Goal: Task Accomplishment & Management: Use online tool/utility

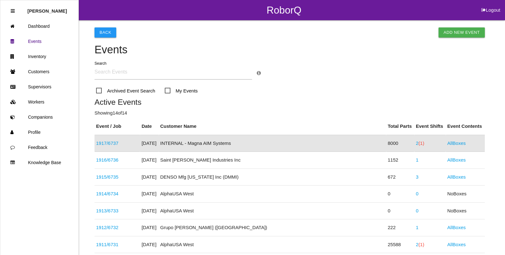
scroll to position [16, 0]
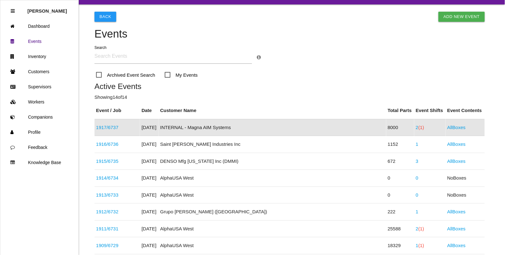
click at [418, 127] on span "(1)" at bounding box center [421, 126] width 6 height 5
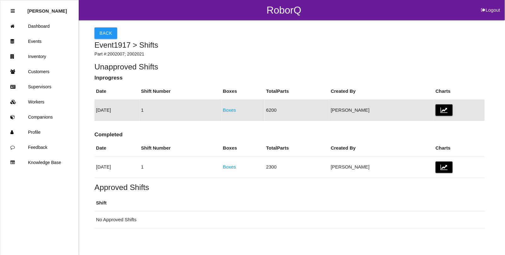
click at [236, 112] on link "Boxes" at bounding box center [229, 109] width 13 height 5
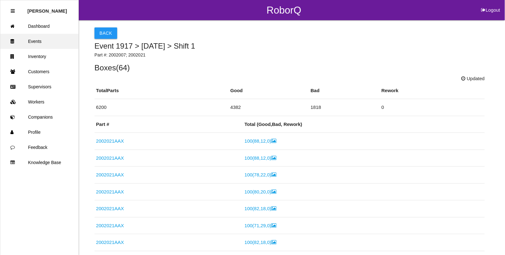
click at [40, 40] on link "Events" at bounding box center [39, 41] width 78 height 15
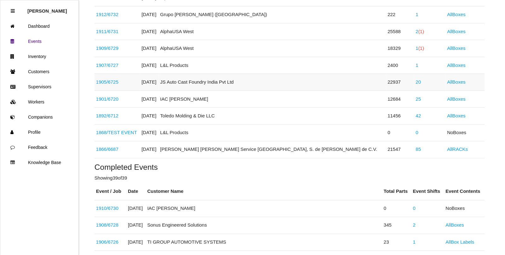
scroll to position [252, 0]
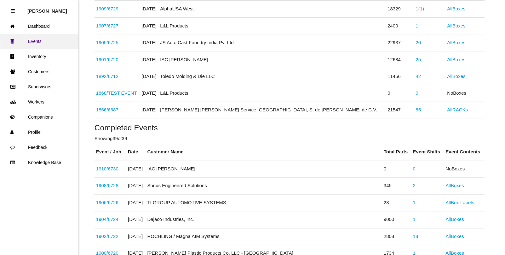
click at [41, 43] on link "Events" at bounding box center [39, 41] width 78 height 15
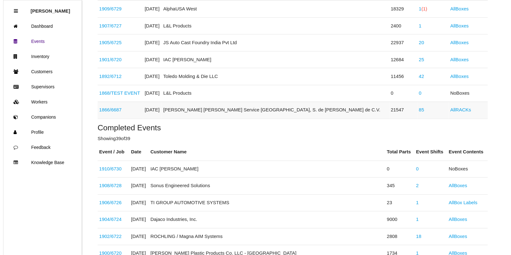
scroll to position [0, 0]
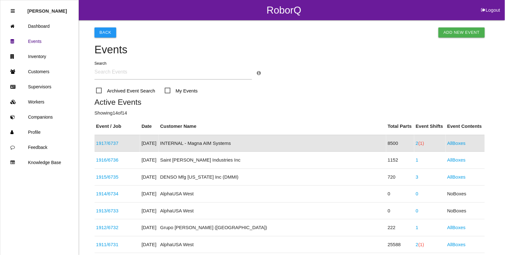
click at [418, 144] on span "(1)" at bounding box center [421, 142] width 6 height 5
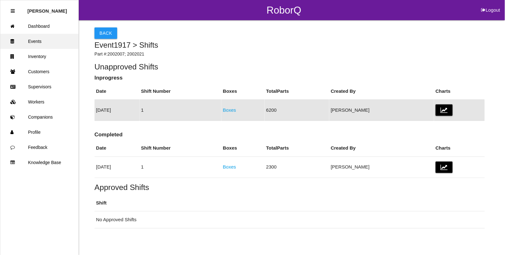
click at [41, 43] on link "Events" at bounding box center [39, 41] width 78 height 15
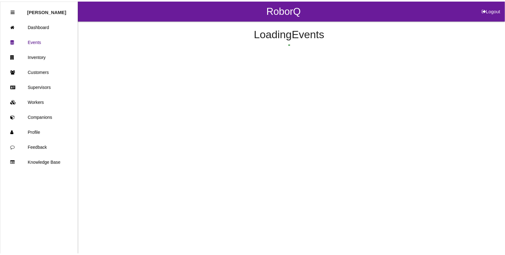
scroll to position [16, 0]
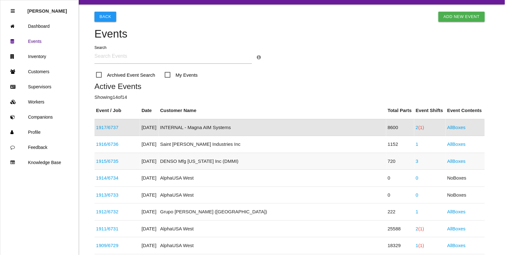
click at [118, 161] on link "1915 / 6735" at bounding box center [107, 160] width 22 height 5
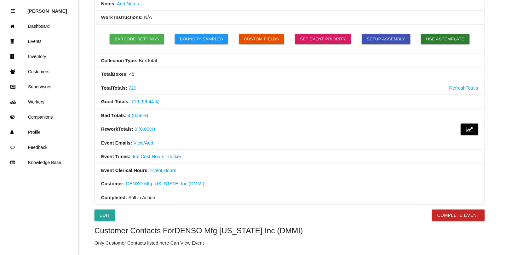
scroll to position [158, 0]
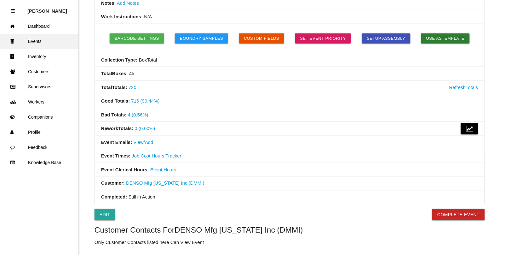
click at [31, 37] on link "Events" at bounding box center [39, 41] width 78 height 15
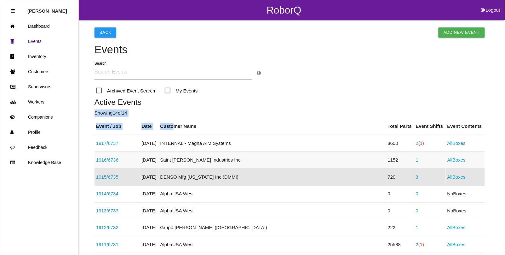
drag, startPoint x: 215, startPoint y: 125, endPoint x: 224, endPoint y: 161, distance: 36.7
click at [217, 129] on th "Customer Name" at bounding box center [272, 126] width 227 height 17
click at [193, 48] on h4 "Events" at bounding box center [290, 50] width 390 height 12
click at [227, 106] on h5 "Active Events" at bounding box center [290, 102] width 390 height 9
click at [312, 54] on h4 "Events" at bounding box center [290, 50] width 390 height 12
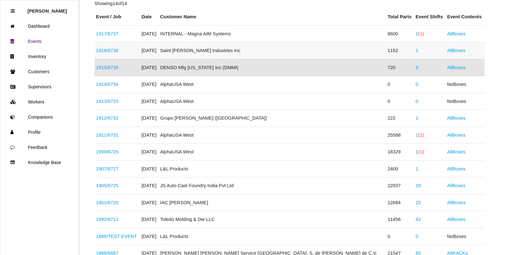
scroll to position [118, 0]
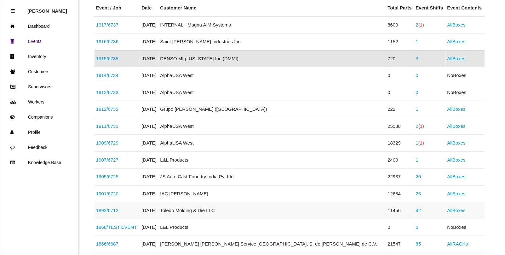
click at [111, 211] on link "1892 / 6712" at bounding box center [107, 209] width 22 height 5
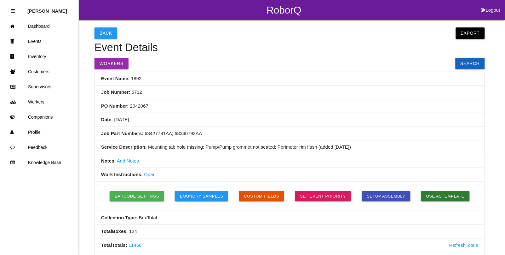
click at [468, 33] on button "Export" at bounding box center [470, 32] width 29 height 11
click at [468, 49] on link "Export CSV" at bounding box center [464, 49] width 36 height 14
click at [472, 35] on button "Export" at bounding box center [470, 32] width 29 height 11
click at [463, 32] on link "Export Excel" at bounding box center [464, 34] width 36 height 14
click at [32, 40] on link "Events" at bounding box center [39, 41] width 78 height 15
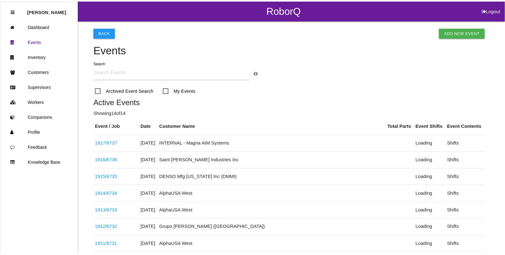
scroll to position [202, 0]
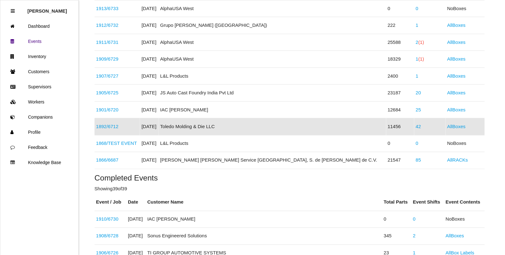
click at [416, 128] on link "42" at bounding box center [418, 125] width 5 height 5
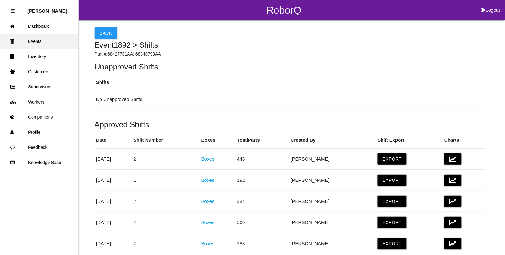
click at [32, 37] on link "Events" at bounding box center [39, 41] width 78 height 15
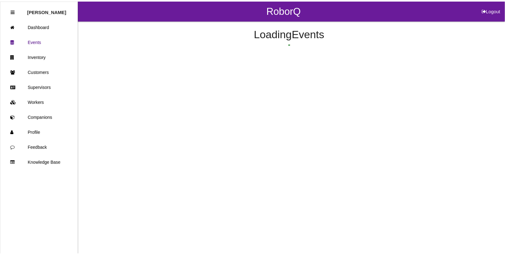
scroll to position [202, 0]
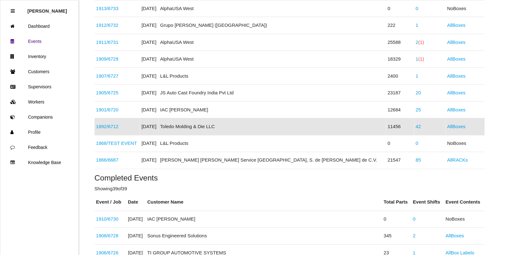
click at [113, 127] on link "1892 / 6712" at bounding box center [107, 125] width 22 height 5
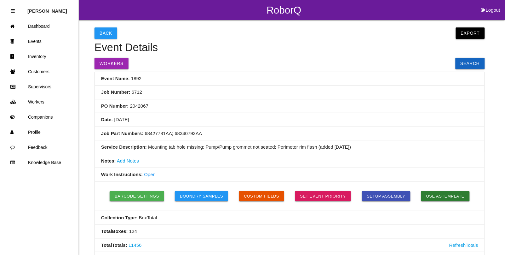
click at [473, 32] on button "Export" at bounding box center [470, 32] width 29 height 11
click at [473, 32] on link "Export Excel" at bounding box center [464, 34] width 36 height 14
click at [34, 40] on link "Events" at bounding box center [39, 41] width 78 height 15
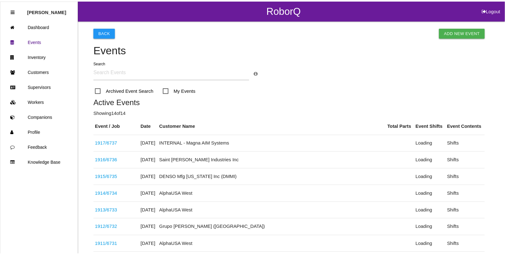
scroll to position [202, 0]
